Goal: Task Accomplishment & Management: Use online tool/utility

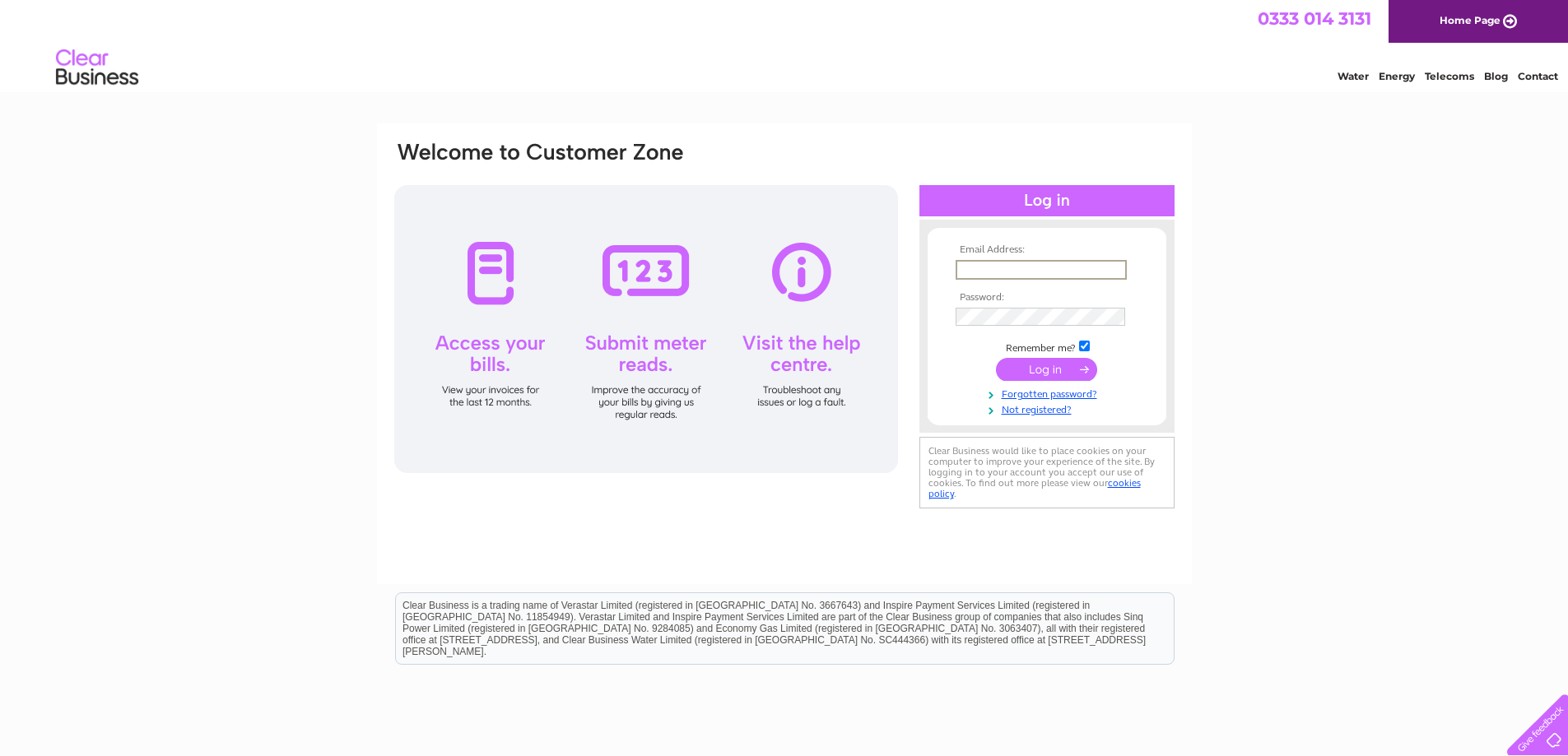
click at [1015, 269] on input "text" at bounding box center [1041, 270] width 172 height 20
type input "lstarrs@strathclyde-pharmaceuticals.com"
click at [1257, 279] on div "Email Address: lstarrs@strathclyde-pharmaceuticals.com Password:" at bounding box center [784, 494] width 1568 height 742
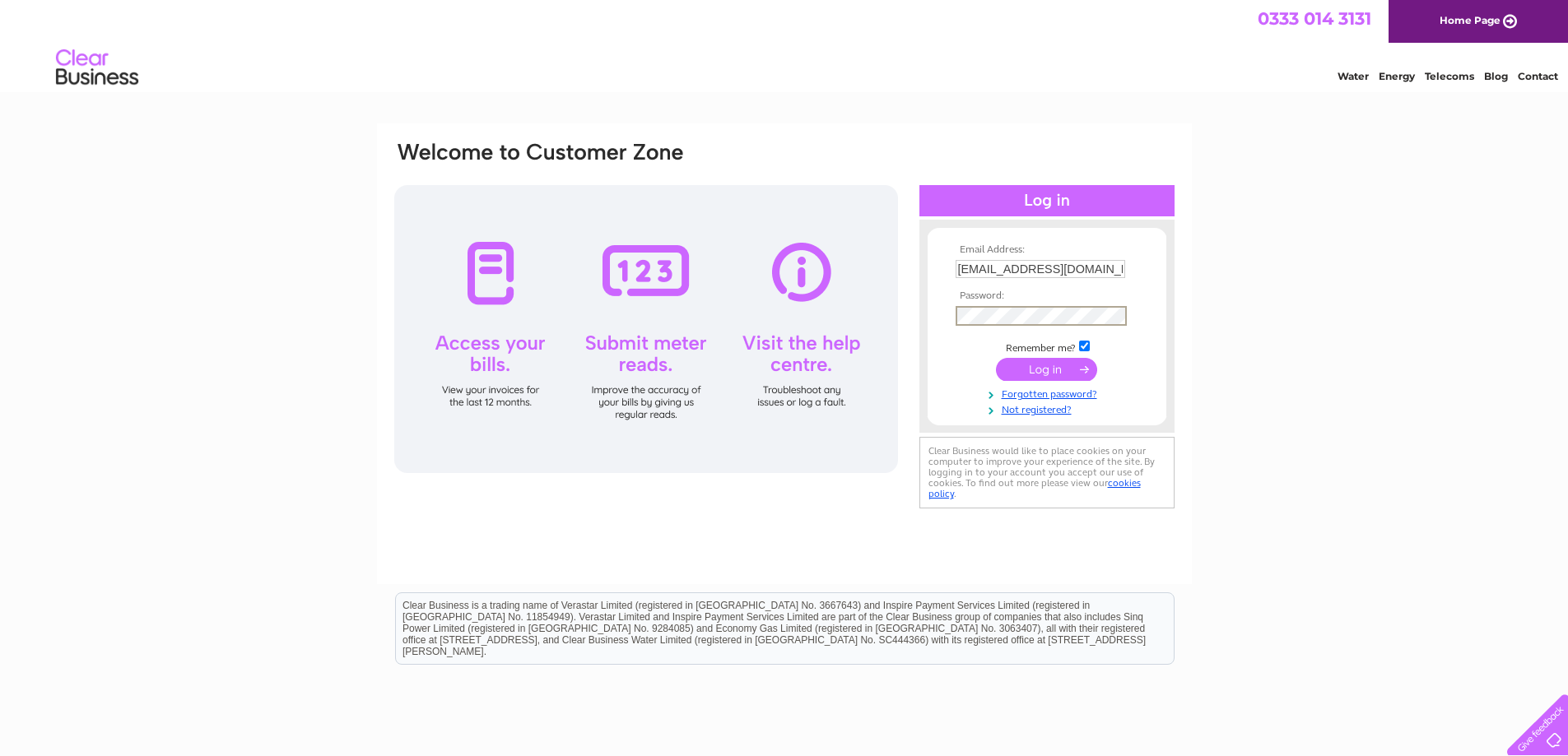
click at [826, 320] on div "Email Address: lstarrs@strathclyde-pharmaceuticals.com Password: Forgotten pass…" at bounding box center [784, 327] width 784 height 373
click at [1018, 374] on input "submit" at bounding box center [1046, 368] width 101 height 24
click at [1018, 366] on input "submit" at bounding box center [1046, 368] width 101 height 24
click at [1101, 352] on td at bounding box center [1046, 368] width 191 height 31
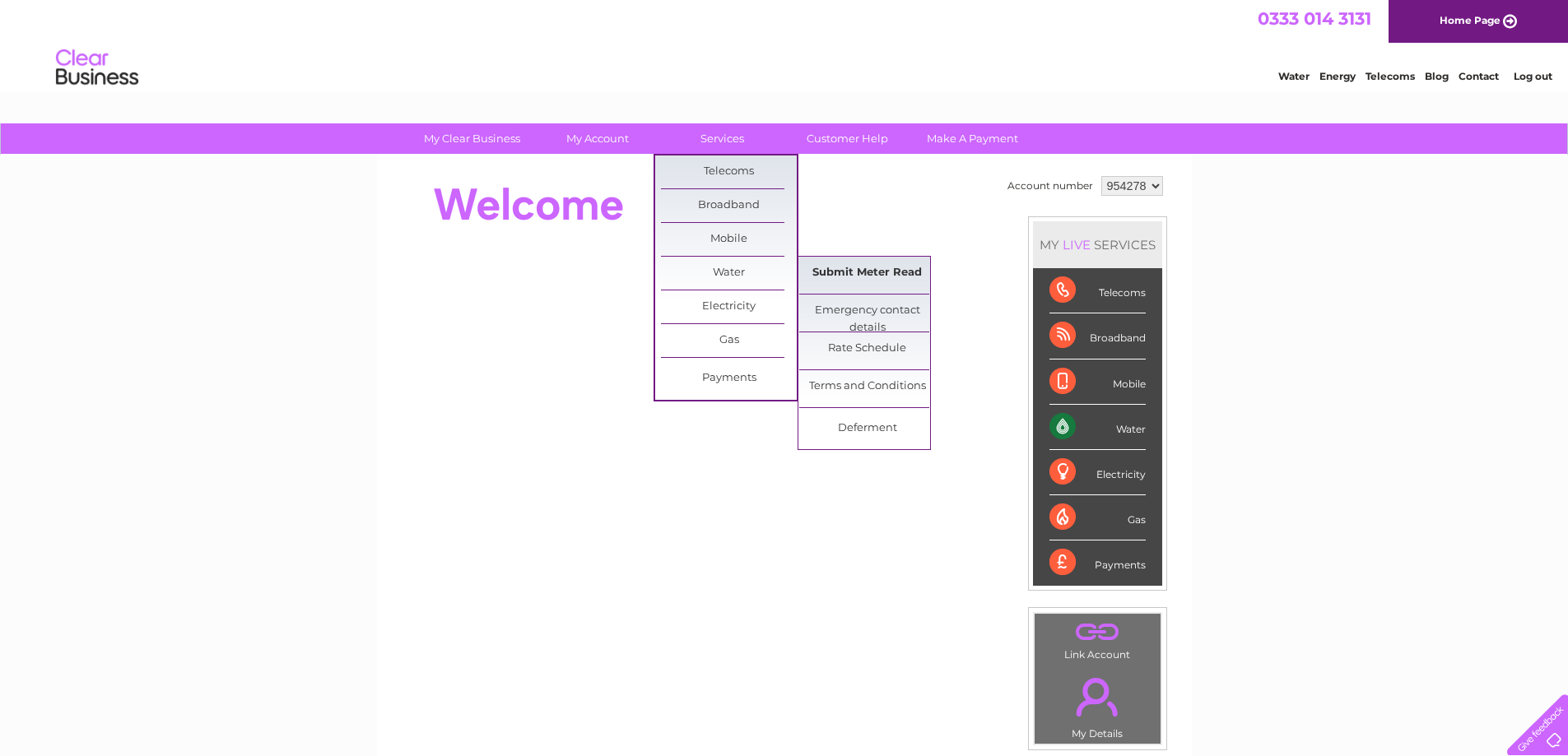
click at [859, 265] on link "Submit Meter Read" at bounding box center [867, 274] width 135 height 33
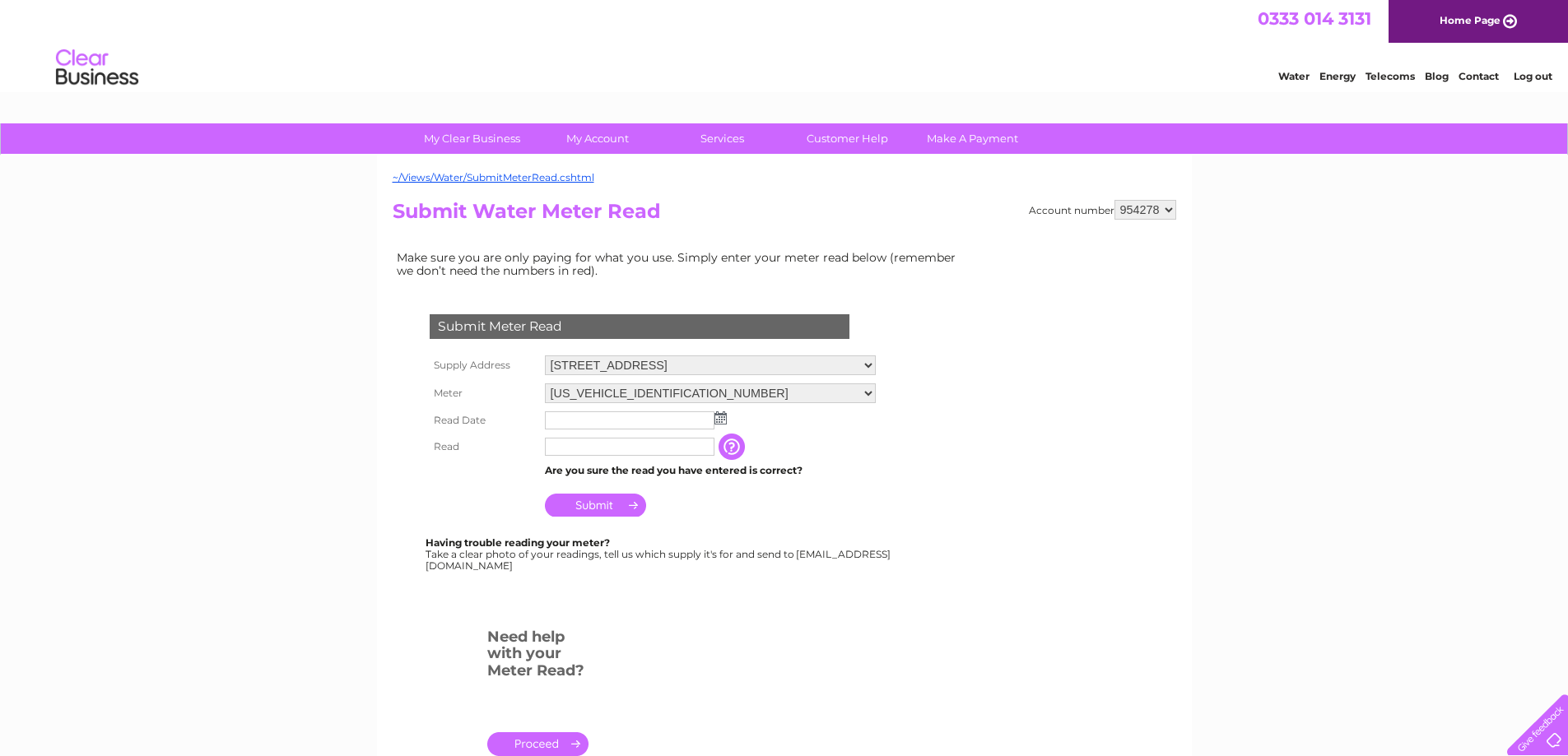
click at [722, 415] on img at bounding box center [721, 418] width 13 height 13
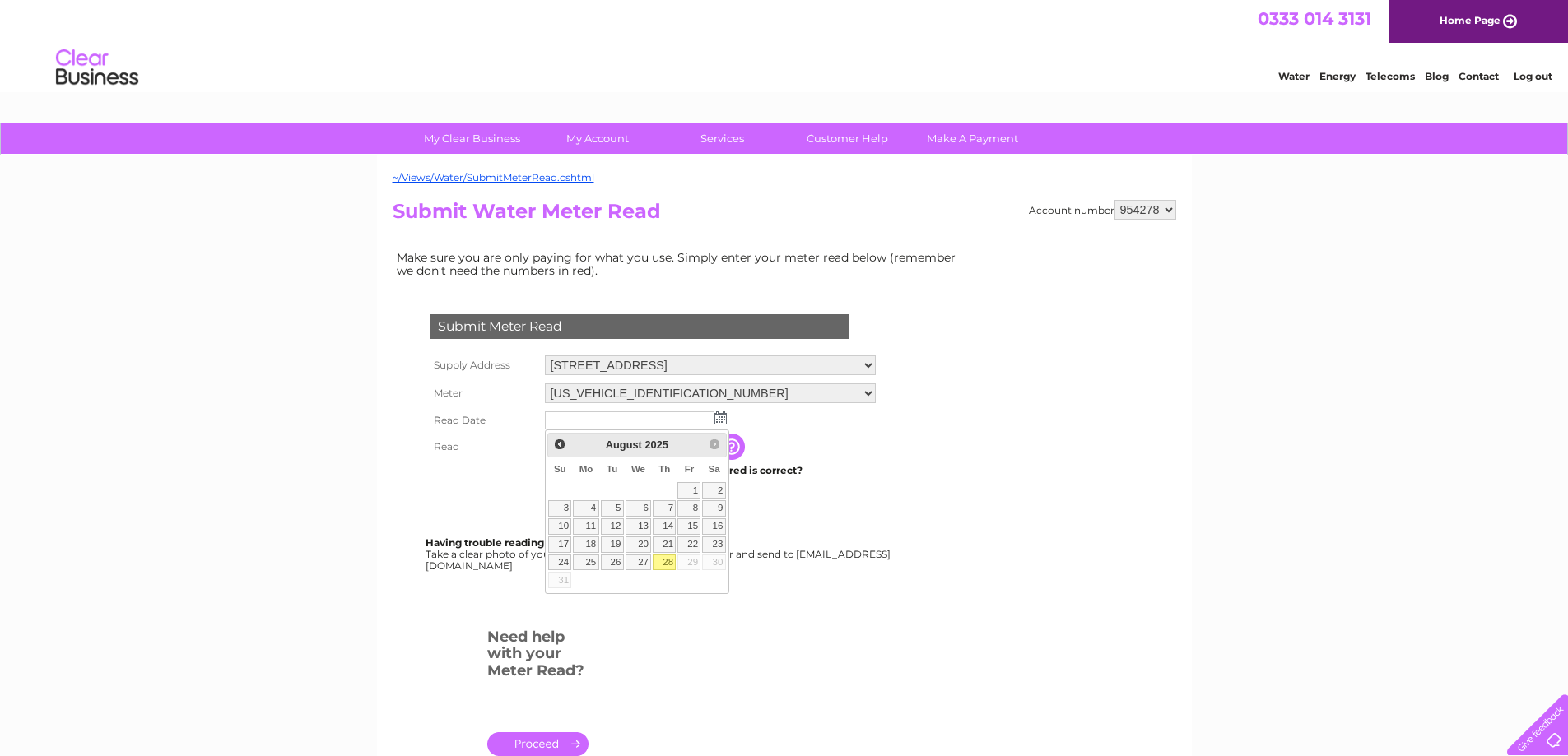
click at [669, 564] on link "28" at bounding box center [665, 563] width 24 height 17
type input "[DATE]"
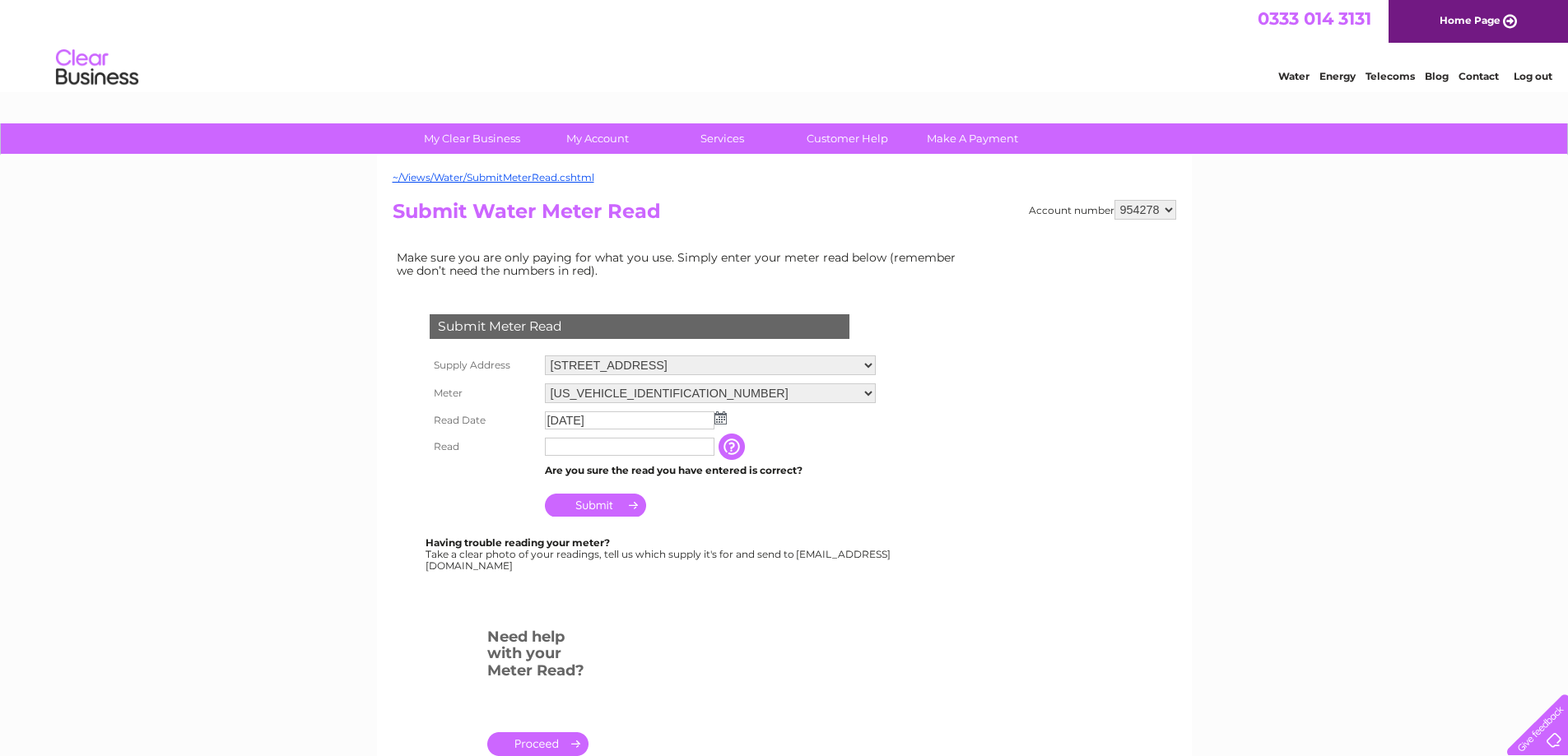
click at [593, 446] on input "text" at bounding box center [630, 447] width 170 height 18
type input "03681"
click at [740, 448] on input "button" at bounding box center [734, 447] width 29 height 26
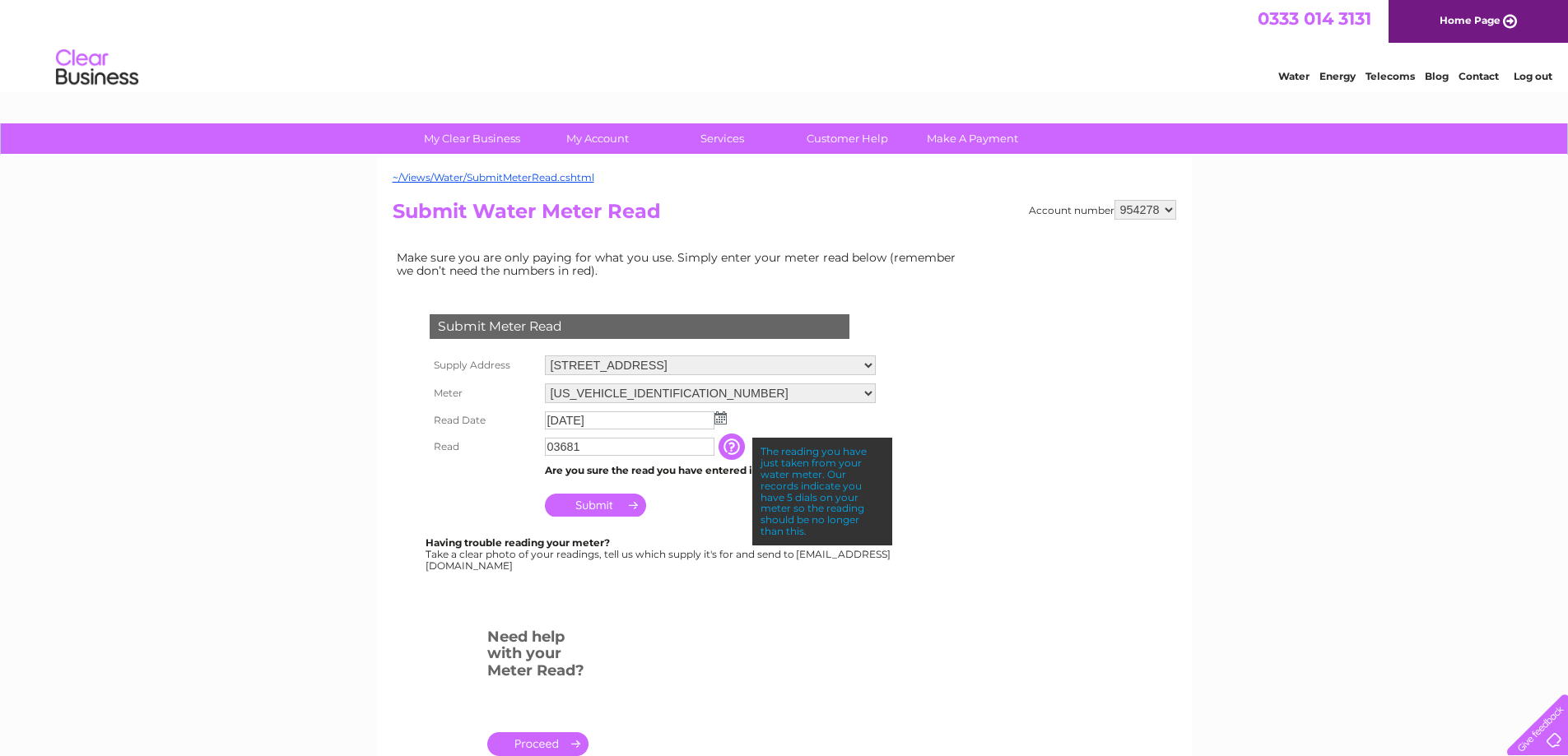
click at [615, 501] on input "Submit" at bounding box center [595, 506] width 101 height 24
